Goal: Information Seeking & Learning: Learn about a topic

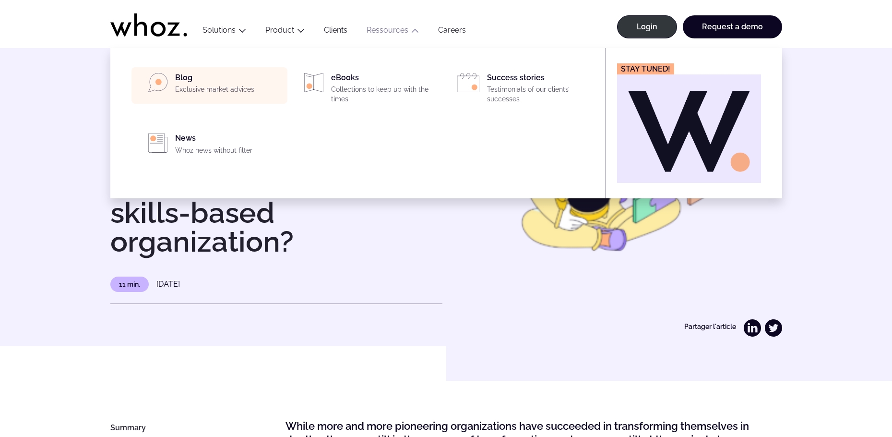
click at [205, 90] on p "Exclusive market advices" at bounding box center [228, 90] width 107 height 10
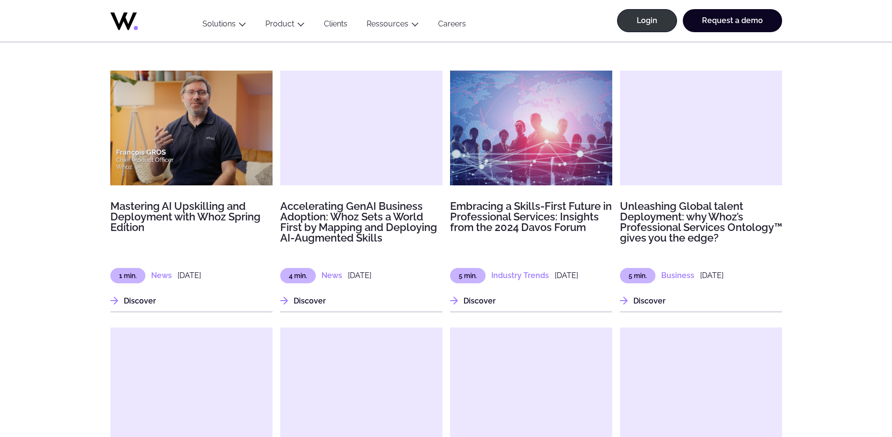
scroll to position [1493, 0]
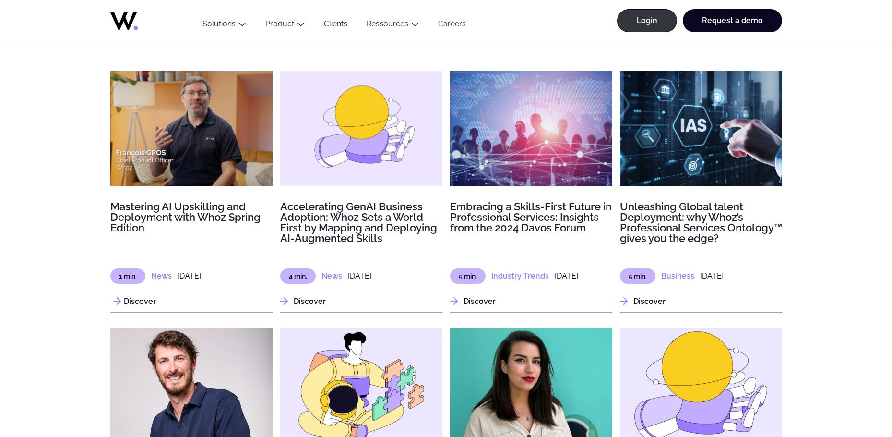
click at [216, 129] on img at bounding box center [191, 128] width 162 height 115
